Goal: Find specific page/section: Find specific page/section

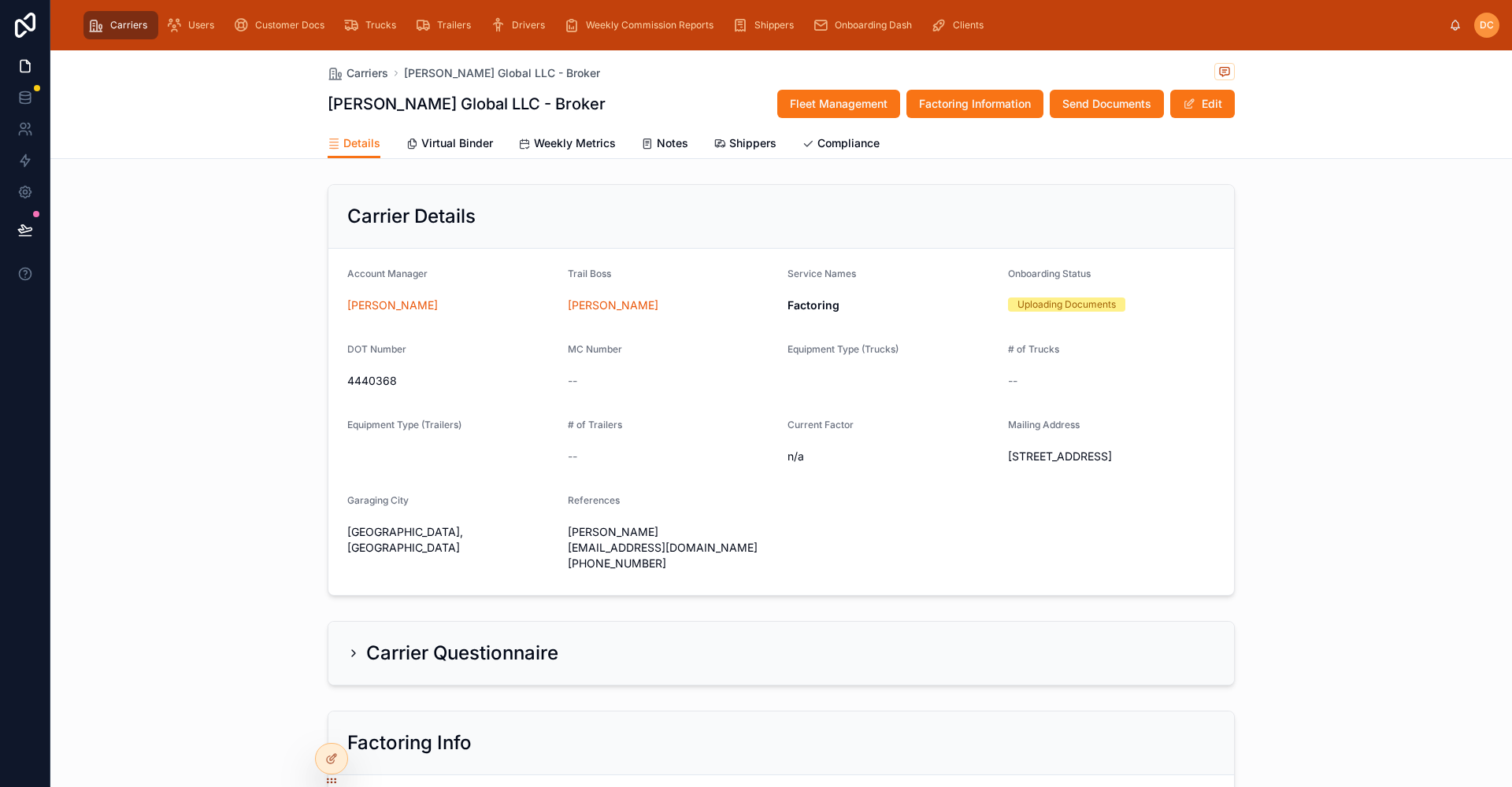
scroll to position [1554, 0]
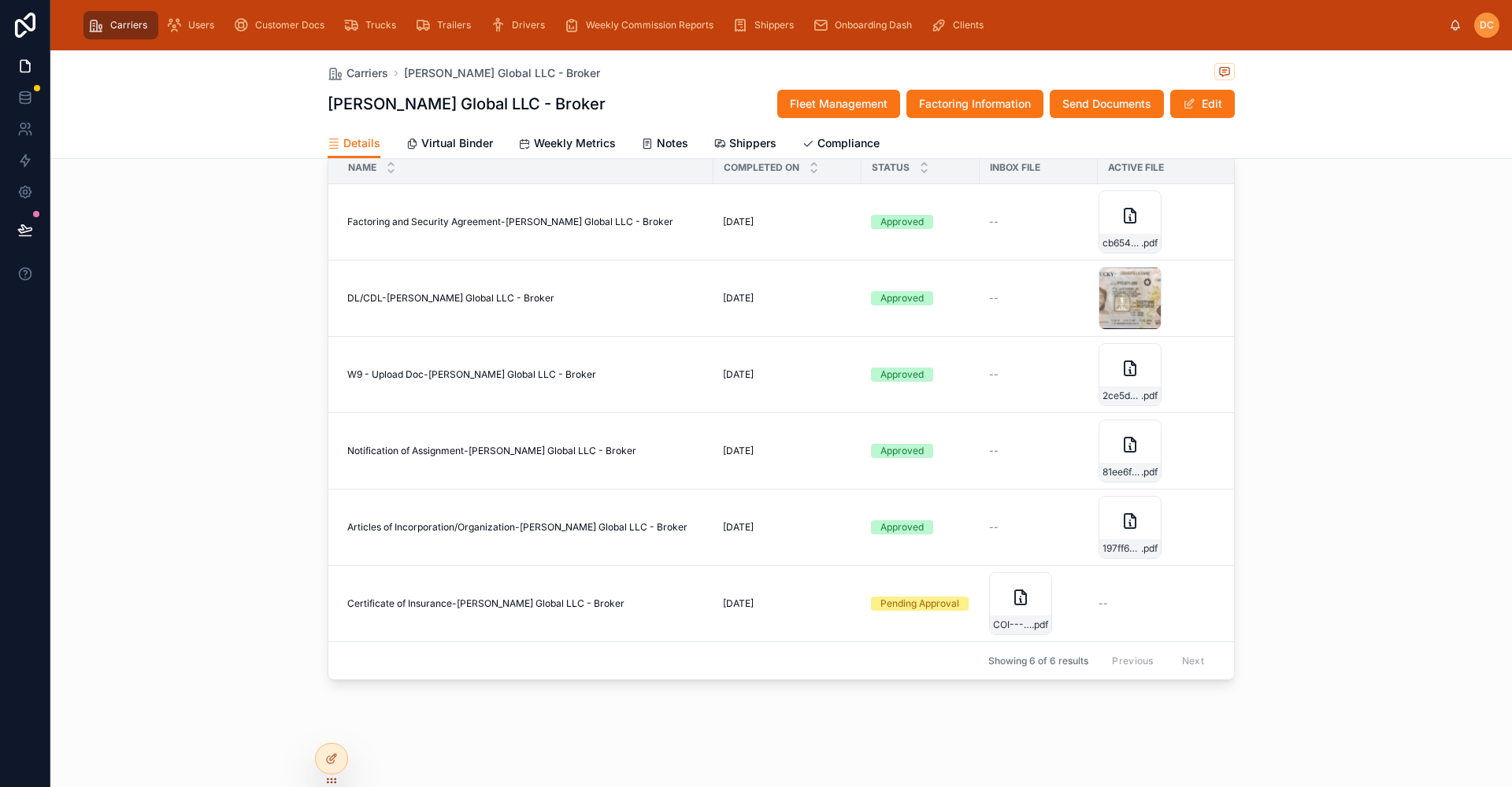
click at [1325, 368] on div "Documents New Document Name Completed On Status Inbox File Active File Factorin…" at bounding box center [781, 396] width 1462 height 581
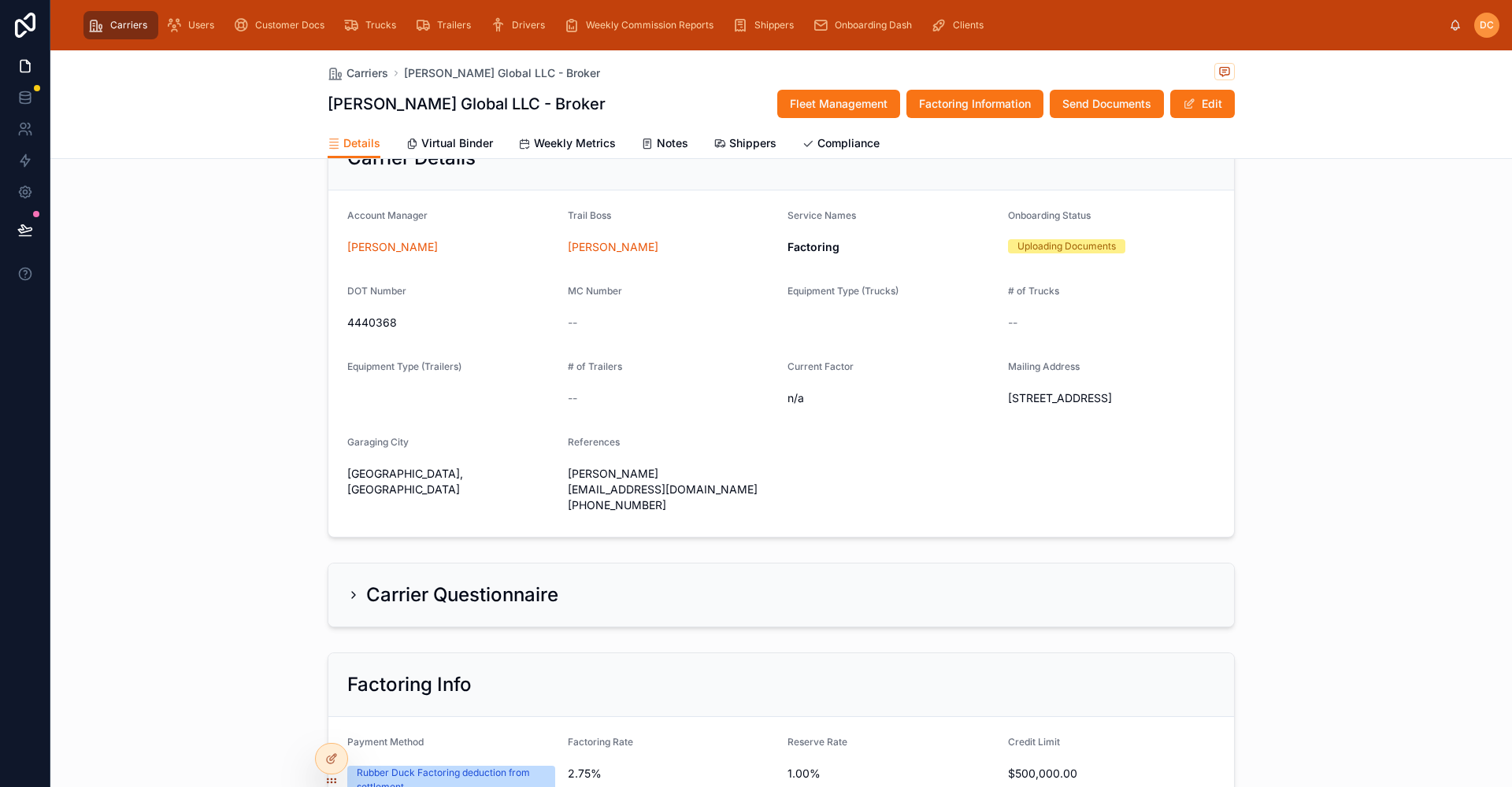
scroll to position [0, 0]
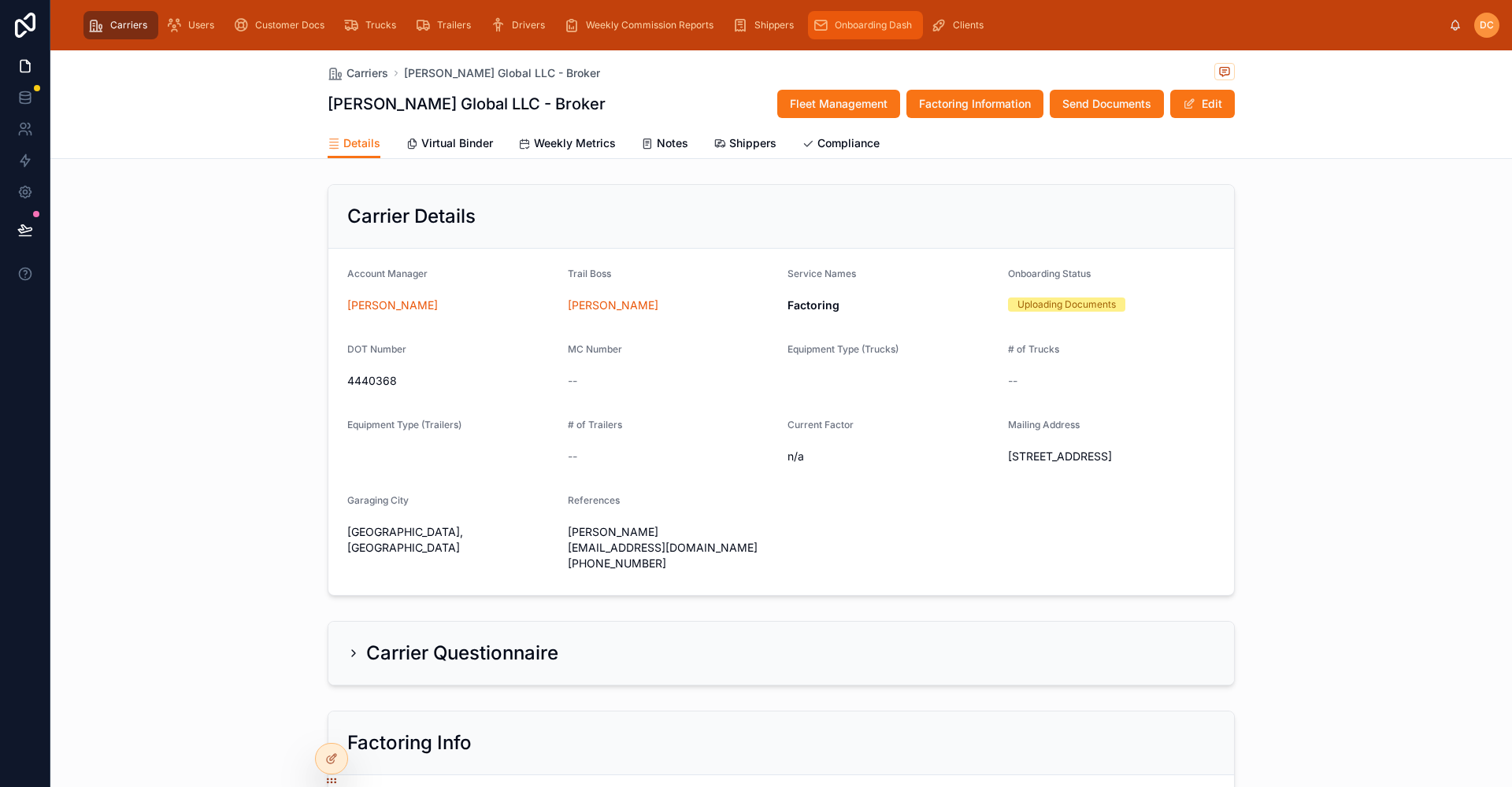
click at [887, 28] on span "Onboarding Dash" at bounding box center [873, 24] width 77 height 12
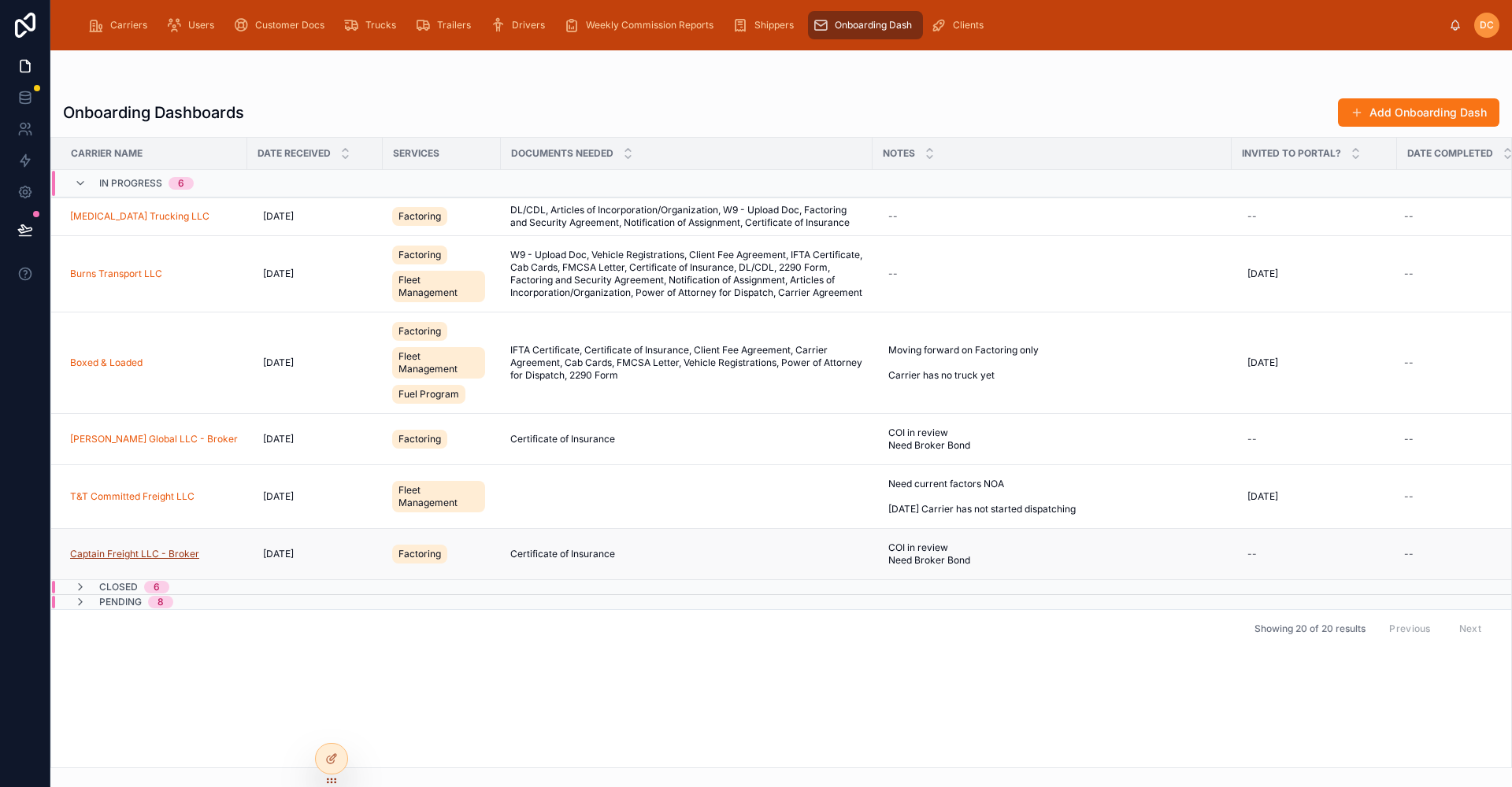
click at [128, 561] on span "Captain Freight LLC - Broker" at bounding box center [134, 553] width 129 height 12
